Goal: Task Accomplishment & Management: Complete application form

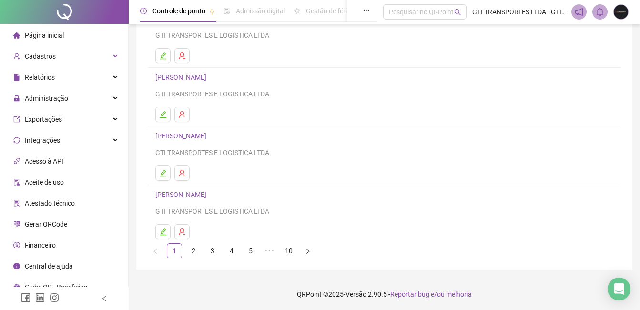
scroll to position [151, 0]
click at [295, 242] on li "10" at bounding box center [288, 249] width 15 height 15
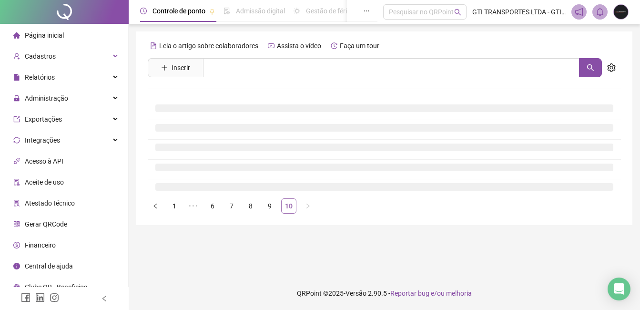
scroll to position [0, 0]
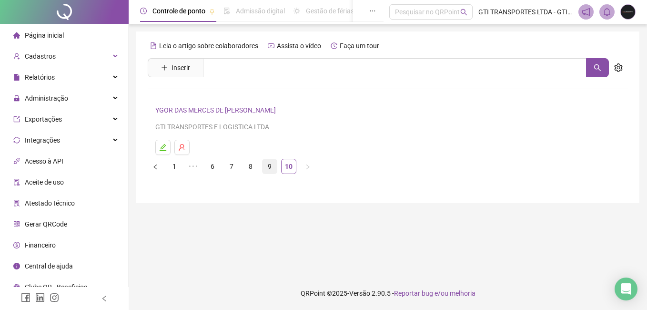
click at [273, 170] on link "9" at bounding box center [269, 166] width 14 height 14
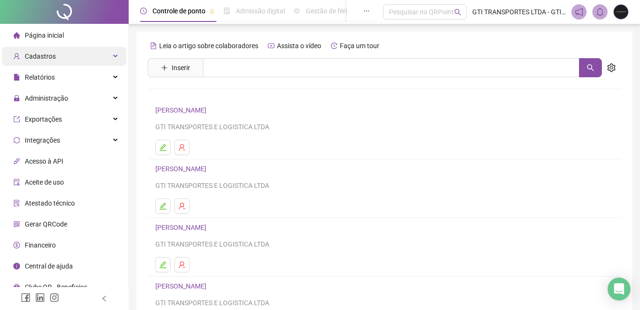
click at [67, 62] on div "Cadastros" at bounding box center [64, 56] width 124 height 19
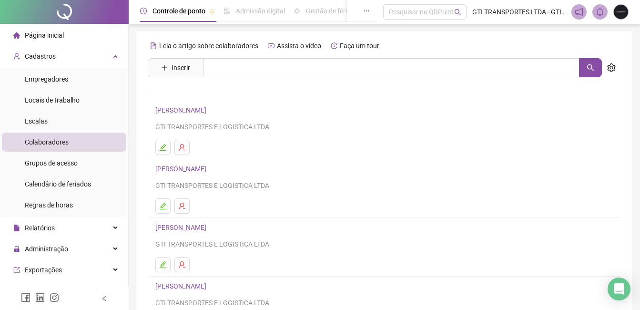
click at [55, 139] on span "Colaboradores" at bounding box center [47, 142] width 44 height 8
click at [181, 75] on button "Inserir" at bounding box center [175, 67] width 44 height 15
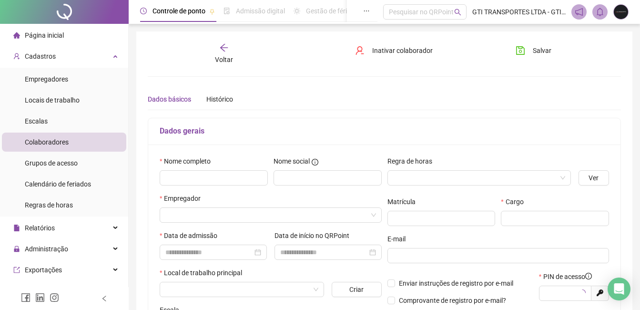
type input "*****"
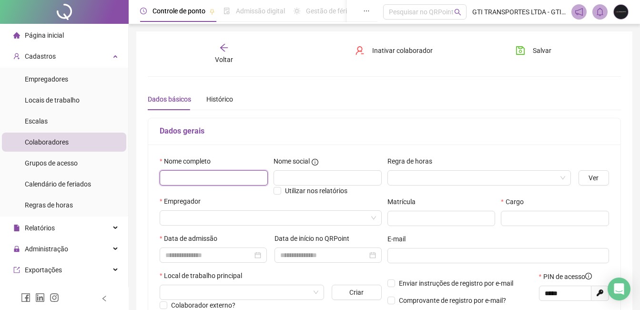
click at [197, 181] on input "text" at bounding box center [214, 177] width 108 height 15
type input "**********"
click at [472, 172] on input "search" at bounding box center [474, 178] width 163 height 14
click at [416, 176] on input "search" at bounding box center [474, 178] width 163 height 14
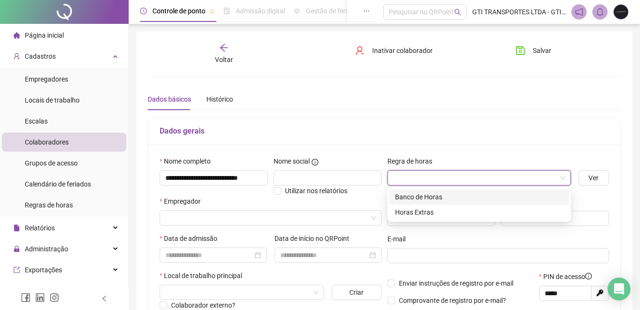
scroll to position [0, 0]
click at [416, 171] on input "search" at bounding box center [474, 178] width 163 height 14
click at [416, 220] on div "80128 80129 Banco de Horas Horas Extras" at bounding box center [478, 204] width 183 height 34
click at [416, 216] on div "Horas Extras" at bounding box center [479, 212] width 168 height 10
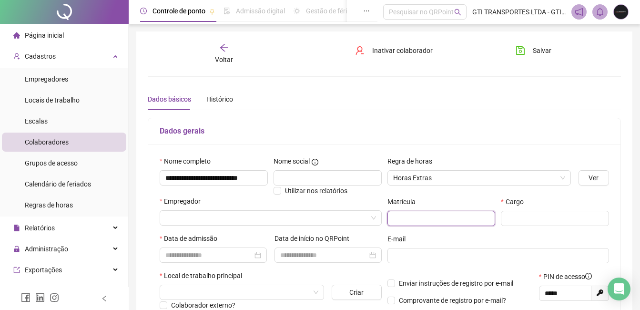
click at [400, 219] on input "text" at bounding box center [441, 218] width 108 height 15
paste input "******"
type input "******"
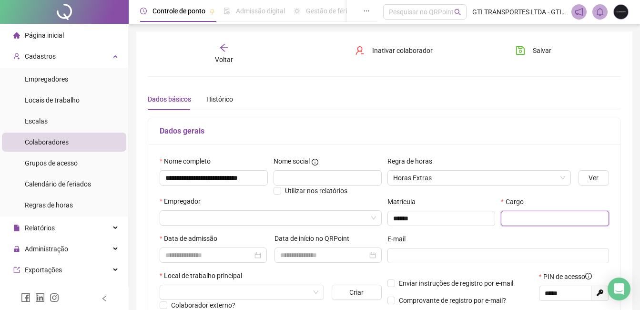
click at [552, 211] on input "text" at bounding box center [555, 218] width 108 height 15
type input "*"
type input "**********"
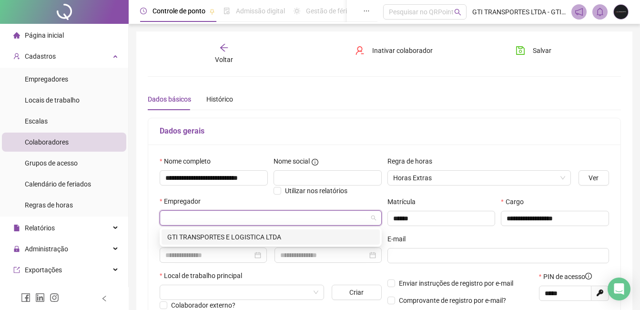
click at [318, 218] on input "search" at bounding box center [266, 218] width 202 height 14
click at [290, 235] on div "GTI TRANSPORTES E LOGISTICA LTDA" at bounding box center [270, 236] width 207 height 10
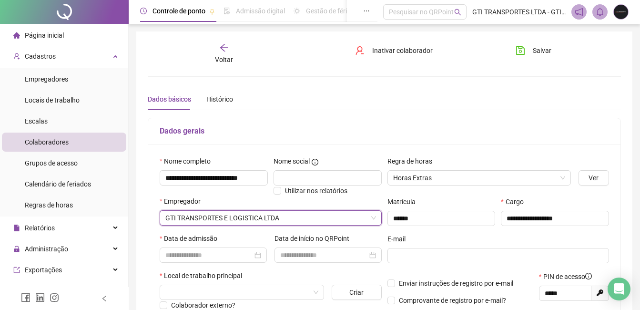
scroll to position [48, 0]
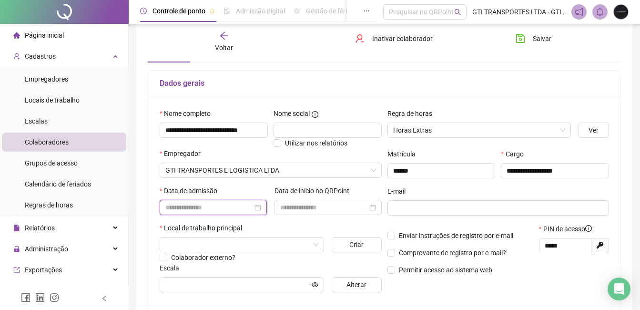
click at [229, 211] on input at bounding box center [208, 207] width 87 height 10
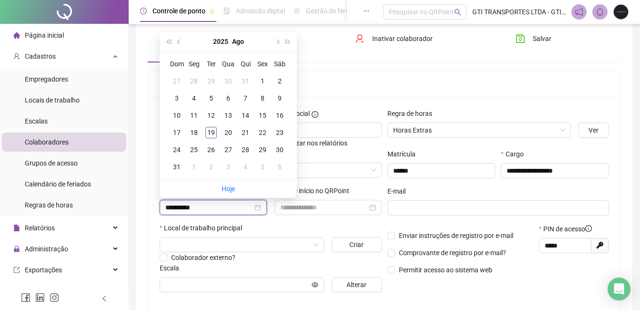
type input "**********"
click at [225, 117] on div "13" at bounding box center [227, 115] width 11 height 11
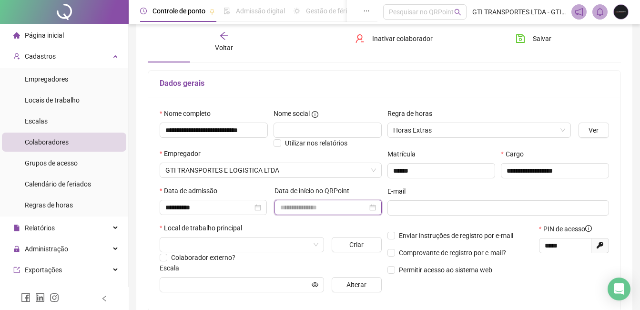
click at [322, 209] on input at bounding box center [323, 207] width 87 height 10
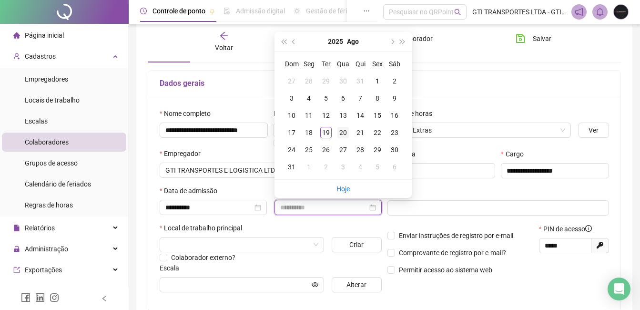
type input "**********"
click at [343, 132] on div "20" at bounding box center [342, 132] width 11 height 11
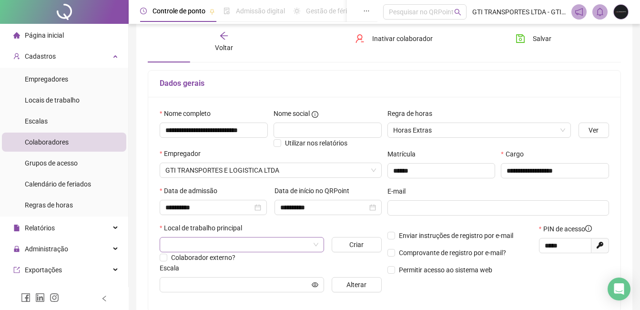
click at [215, 241] on input "search" at bounding box center [237, 244] width 144 height 14
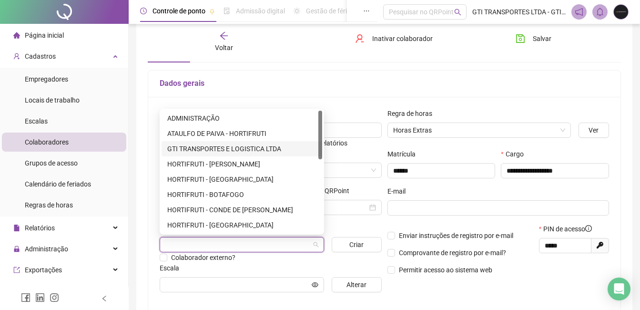
scroll to position [183, 0]
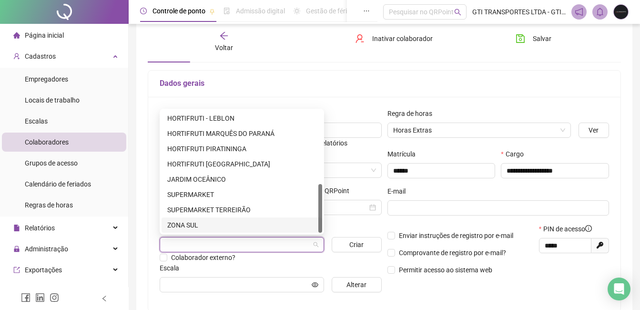
click at [181, 219] on div "ZONA SUL" at bounding box center [241, 224] width 161 height 15
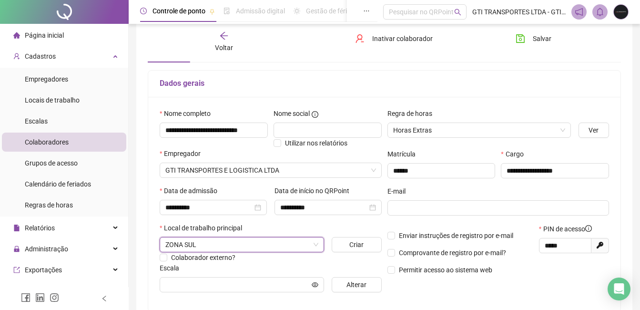
scroll to position [95, 0]
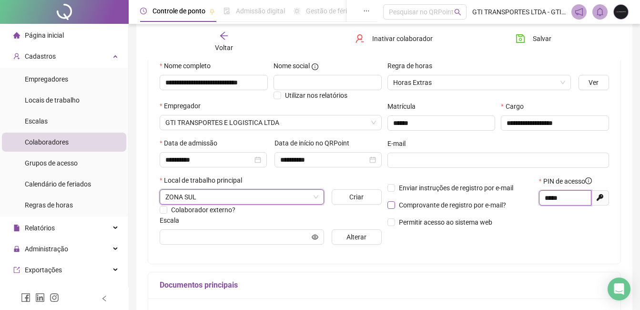
drag, startPoint x: 568, startPoint y: 198, endPoint x: 470, endPoint y: 204, distance: 98.8
click at [470, 204] on div "Enviar instruções de registro por e-mail Comprovante de registro por e-mail? Pe…" at bounding box center [498, 205] width 228 height 58
paste input "text"
type input "*****"
click at [360, 240] on span "Alterar" at bounding box center [356, 236] width 20 height 10
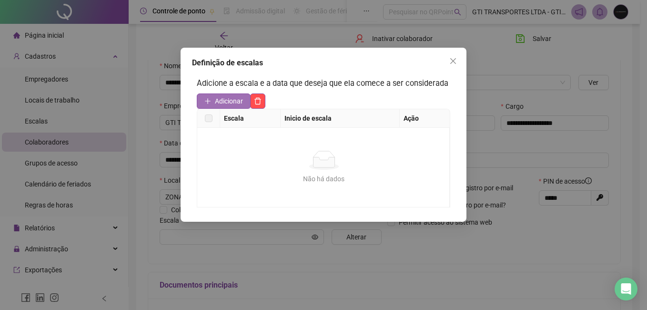
click at [234, 101] on span "Adicionar" at bounding box center [229, 101] width 28 height 10
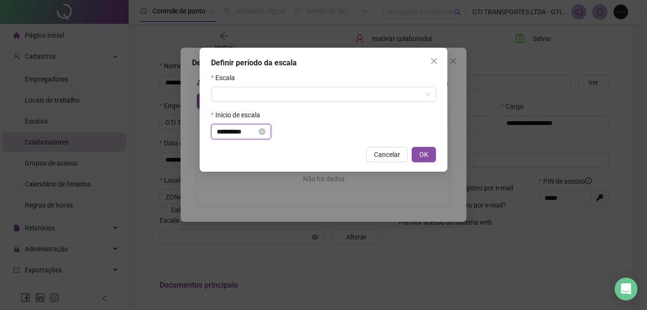
click at [234, 130] on input "**********" at bounding box center [237, 131] width 40 height 10
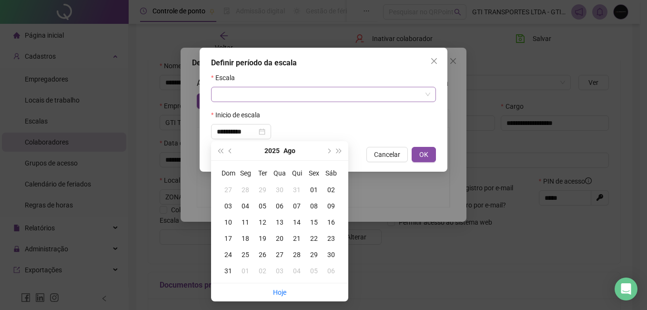
click at [251, 95] on input "search" at bounding box center [319, 94] width 205 height 14
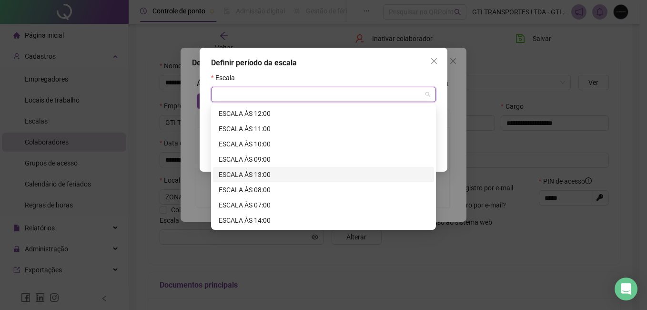
click at [260, 170] on div "ESCALA ÀS 13:00" at bounding box center [324, 174] width 210 height 10
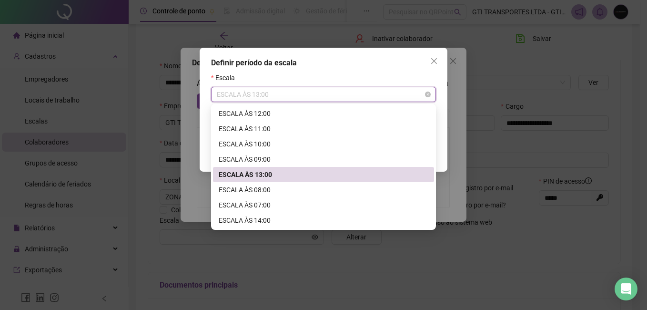
click at [264, 98] on span "ESCALA ÀS 13:00" at bounding box center [323, 94] width 213 height 14
click at [264, 114] on div "ESCALA ÀS 12:00" at bounding box center [324, 113] width 210 height 10
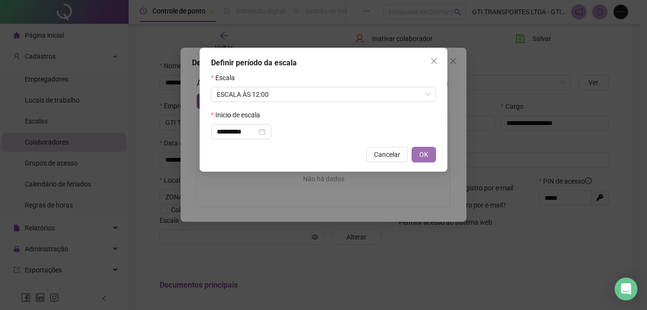
click at [424, 152] on span "OK" at bounding box center [423, 154] width 9 height 10
type input "**********"
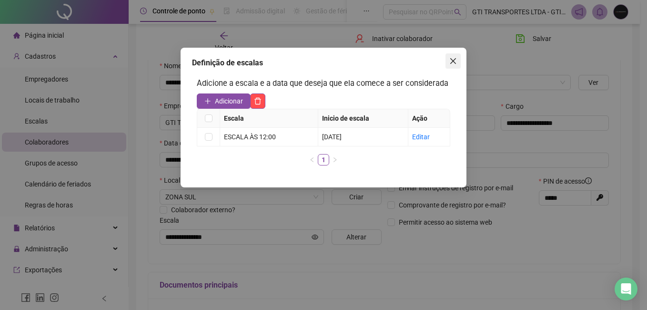
click at [455, 57] on button "Close" at bounding box center [452, 60] width 15 height 15
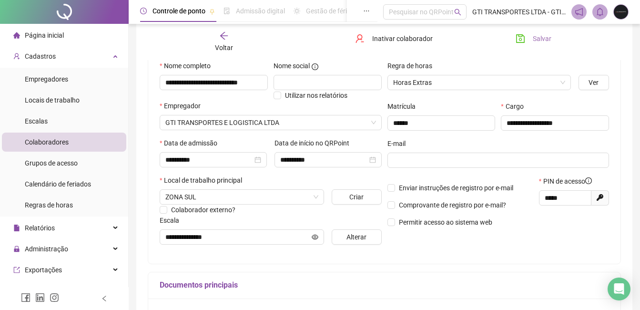
click at [528, 34] on button "Salvar" at bounding box center [533, 38] width 50 height 15
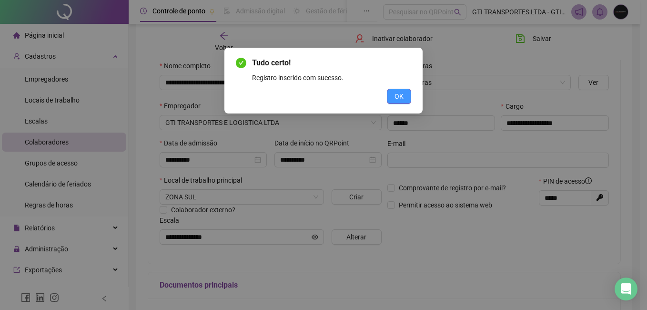
click at [402, 92] on span "OK" at bounding box center [398, 96] width 9 height 10
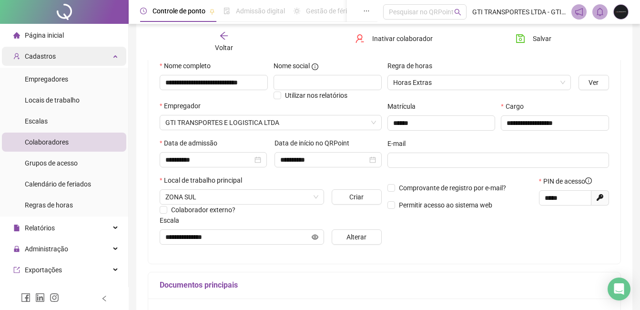
click at [44, 58] on span "Cadastros" at bounding box center [40, 56] width 31 height 8
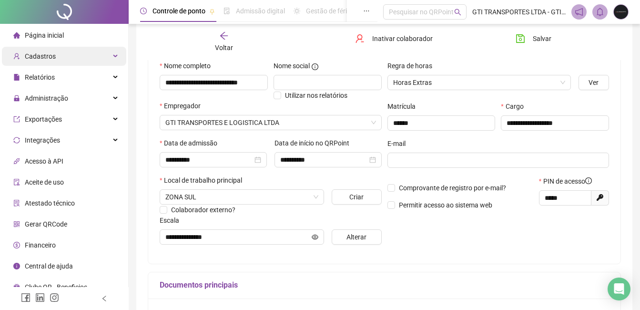
click at [44, 58] on span "Cadastros" at bounding box center [40, 56] width 31 height 8
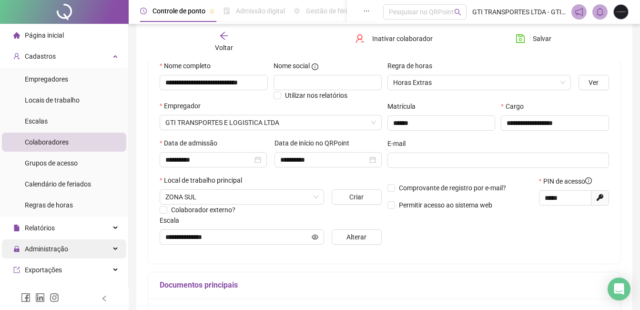
click at [53, 247] on span "Administração" at bounding box center [46, 249] width 43 height 8
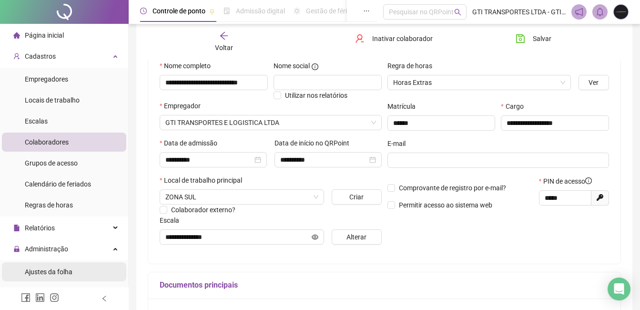
click at [54, 276] on div "Ajustes da folha" at bounding box center [49, 271] width 48 height 19
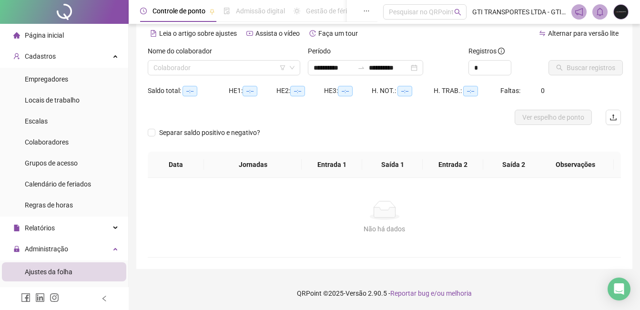
scroll to position [42, 0]
type input "**********"
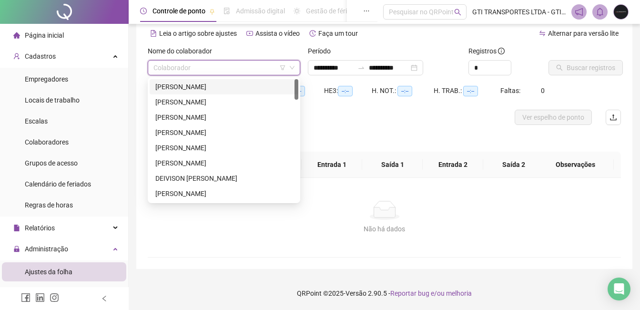
click at [220, 69] on input "search" at bounding box center [219, 67] width 132 height 14
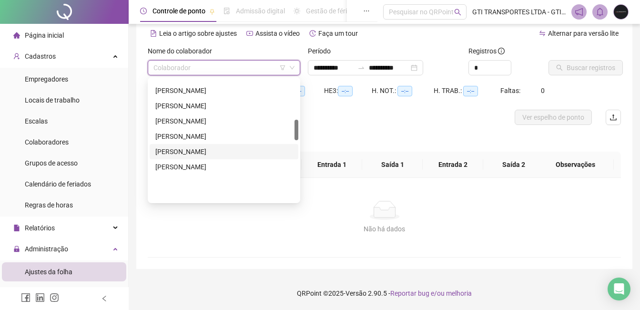
scroll to position [238, 0]
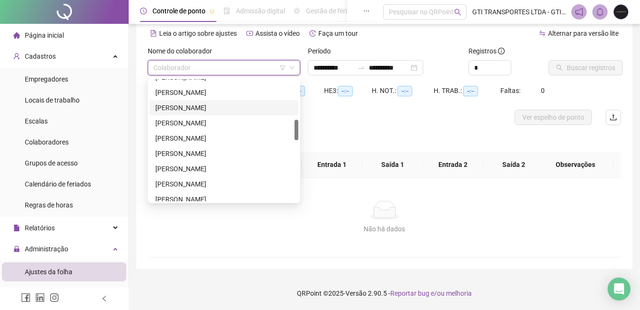
click at [212, 105] on div "[PERSON_NAME]" at bounding box center [223, 107] width 137 height 10
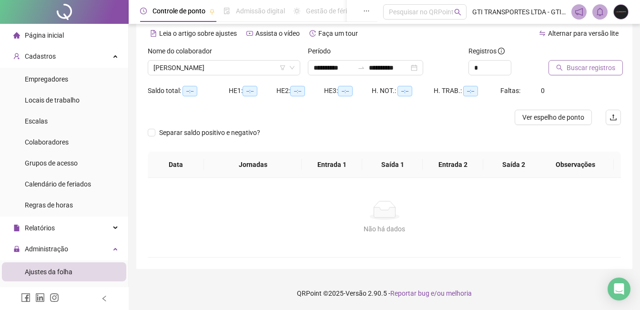
click at [562, 66] on icon "search" at bounding box center [559, 67] width 7 height 7
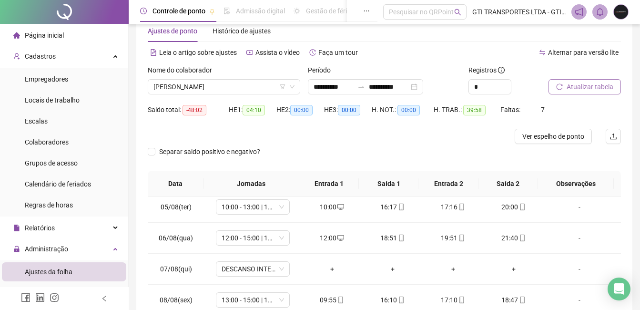
scroll to position [143, 0]
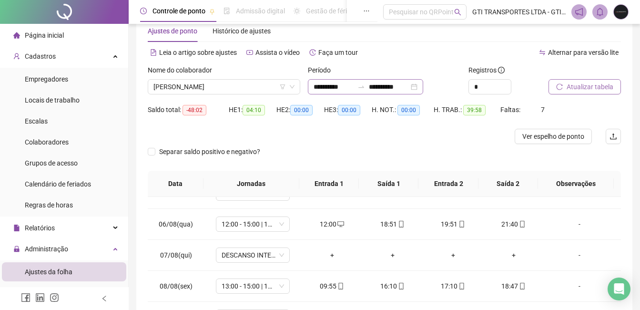
click at [377, 82] on div "**********" at bounding box center [365, 86] width 115 height 15
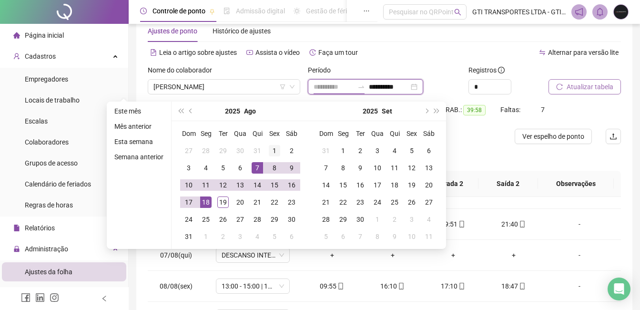
type input "**********"
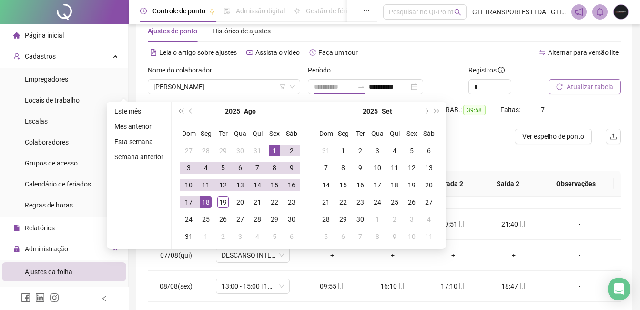
click at [275, 152] on div "1" at bounding box center [274, 150] width 11 height 11
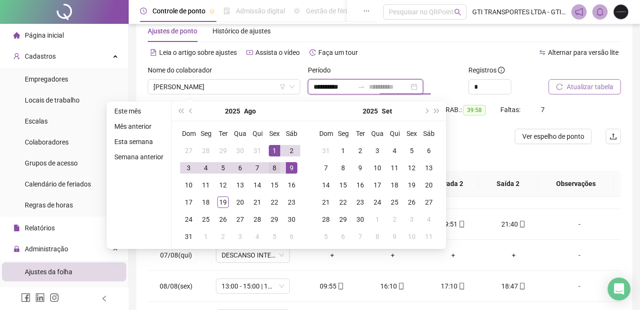
type input "**********"
click at [276, 171] on div "8" at bounding box center [274, 167] width 11 height 11
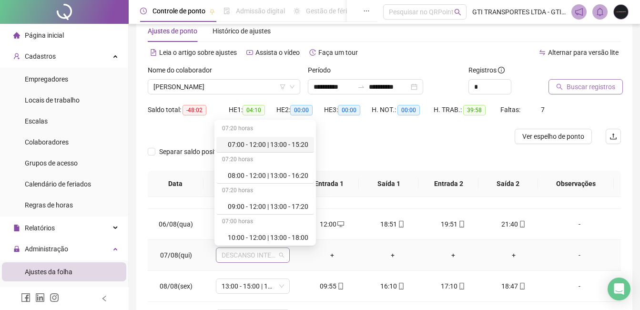
click at [257, 254] on span "DESCANSO INTER-JORNADA" at bounding box center [252, 255] width 62 height 14
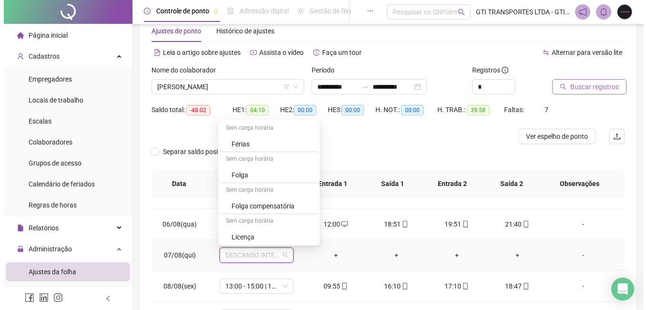
scroll to position [312, 0]
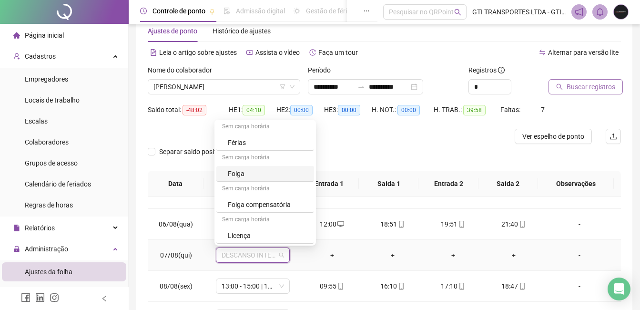
click at [249, 172] on div "Folga" at bounding box center [268, 173] width 80 height 10
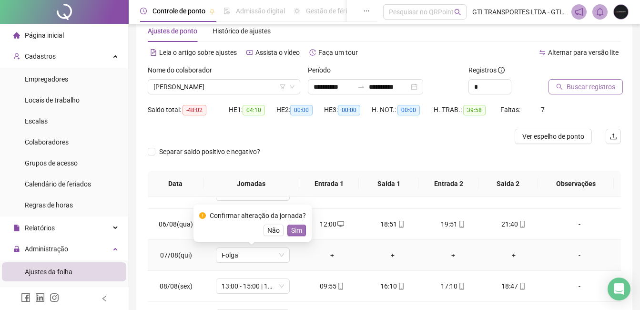
click at [300, 227] on span "Sim" at bounding box center [296, 230] width 11 height 10
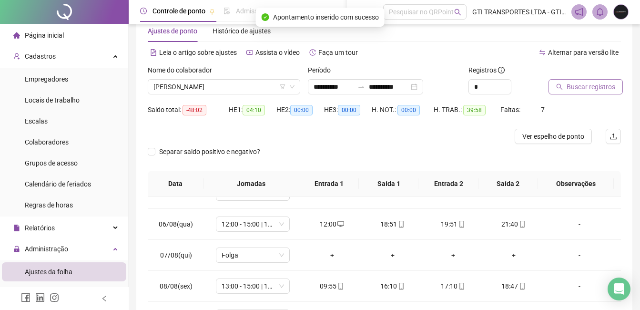
click at [577, 88] on span "Buscar registros" at bounding box center [590, 86] width 49 height 10
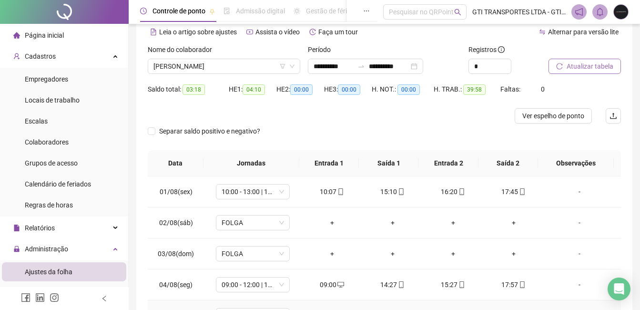
scroll to position [0, 0]
